Goal: Information Seeking & Learning: Find contact information

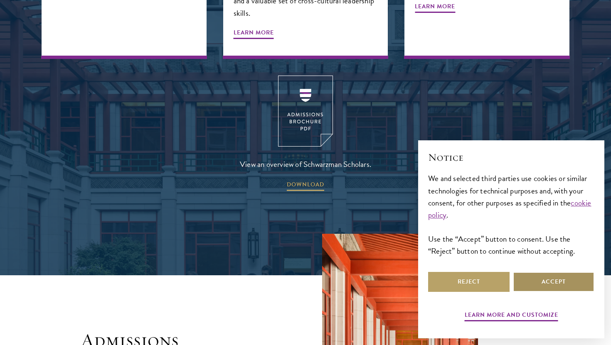
click at [527, 282] on button "Accept" at bounding box center [553, 282] width 81 height 20
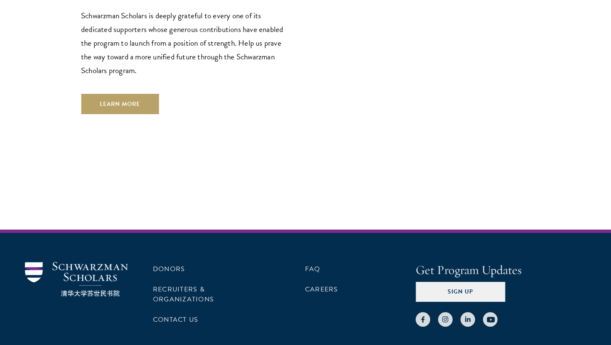
scroll to position [2395, 0]
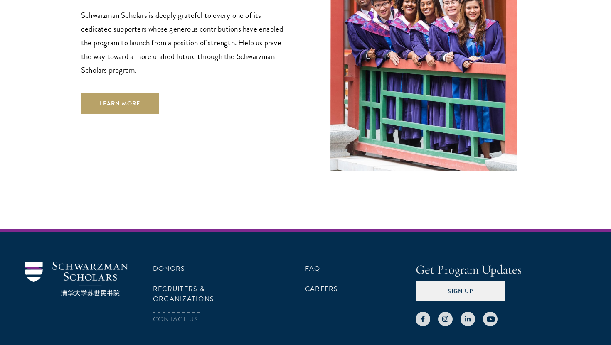
click at [192, 315] on link "Contact Us" at bounding box center [175, 320] width 45 height 10
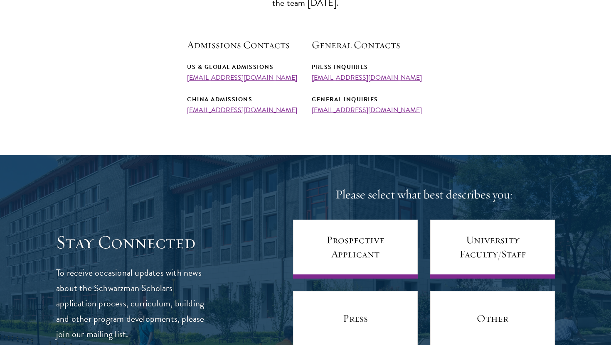
scroll to position [317, 0]
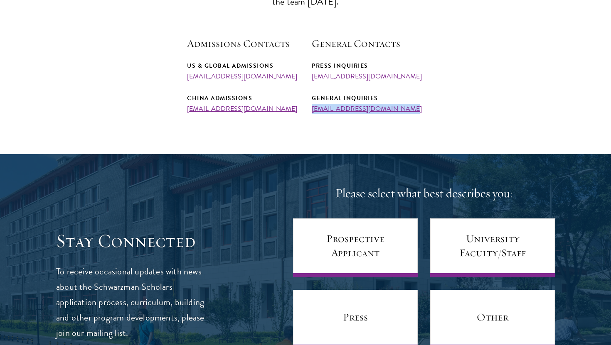
drag, startPoint x: 397, startPoint y: 111, endPoint x: 309, endPoint y: 111, distance: 87.7
click at [309, 111] on div "Admissions Contacts US & Global Admissions admissions@schwarzmanscholars.org Ch…" at bounding box center [305, 75] width 237 height 76
copy link "info@schwarzmanscholars.org"
